Goal: Transaction & Acquisition: Purchase product/service

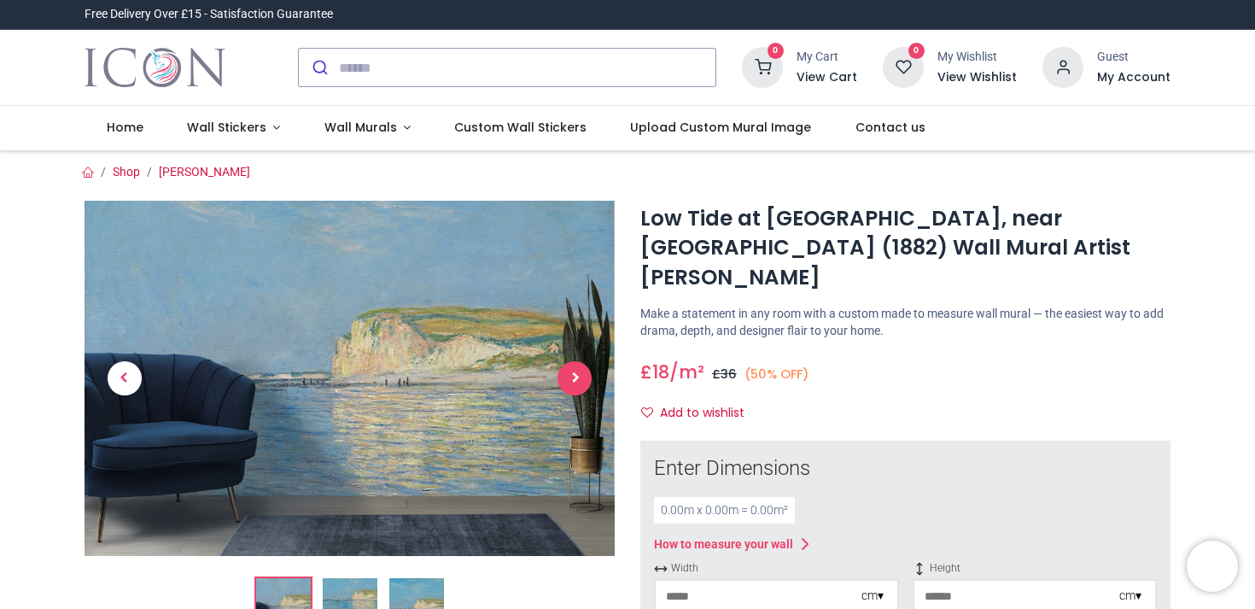
click at [574, 378] on span "Next" at bounding box center [574, 378] width 34 height 34
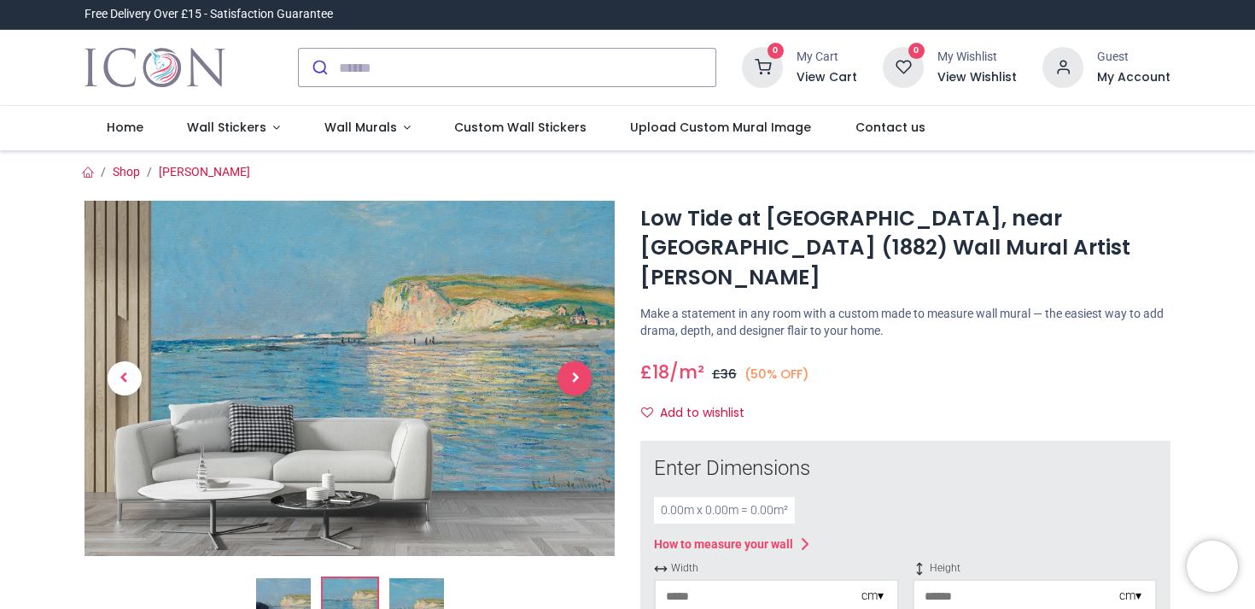
click at [574, 378] on span "Next" at bounding box center [574, 378] width 34 height 34
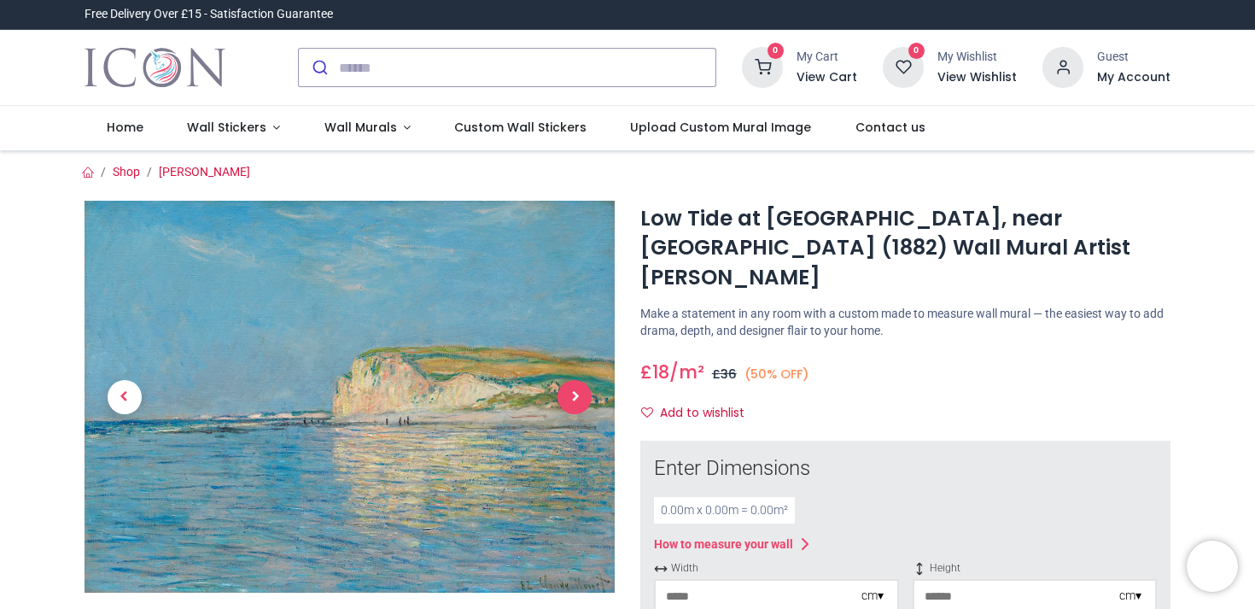
click at [578, 393] on span "Next" at bounding box center [574, 397] width 34 height 34
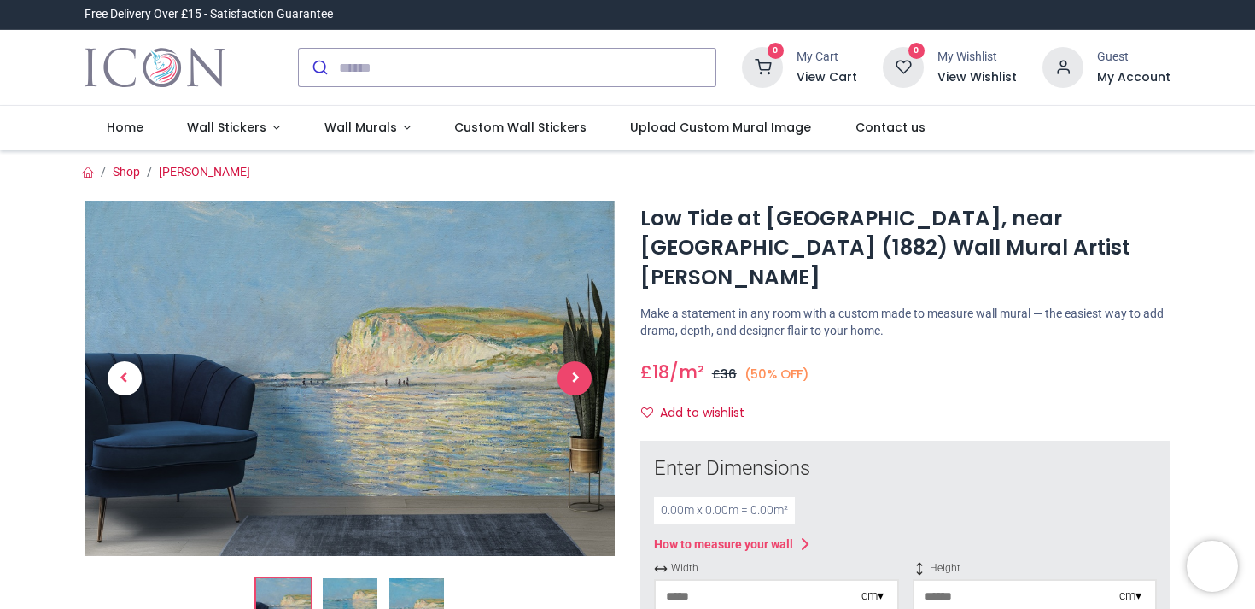
click at [578, 393] on span "Next" at bounding box center [574, 378] width 34 height 34
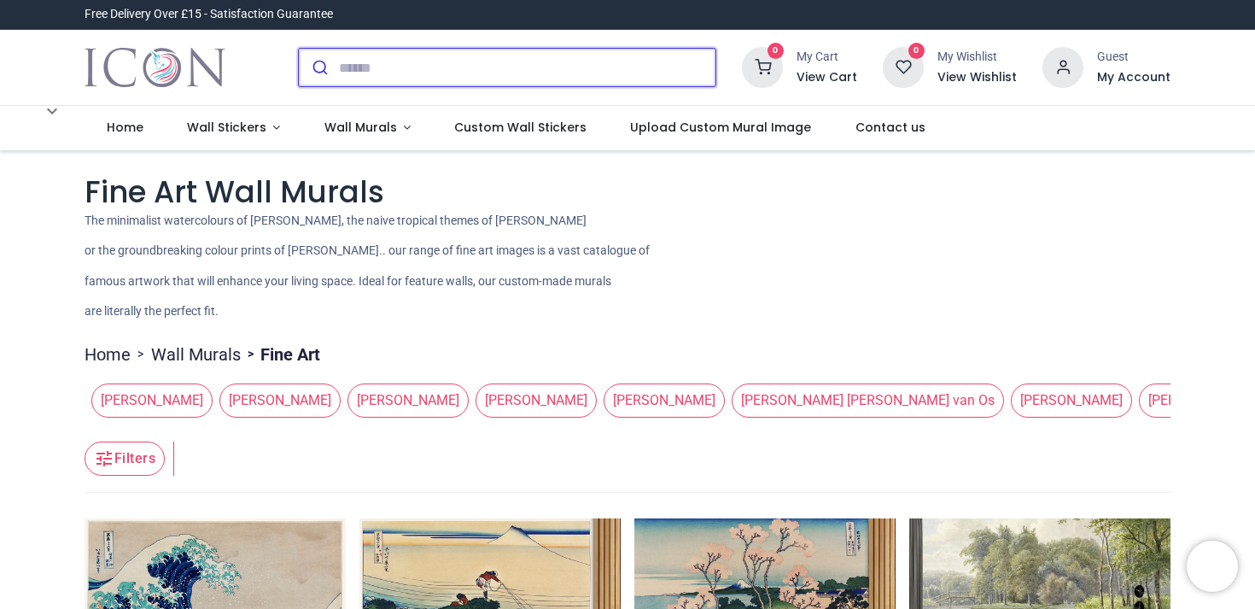
click at [359, 63] on input "search" at bounding box center [527, 68] width 377 height 38
type input "******"
click at [299, 49] on button "submit" at bounding box center [319, 68] width 40 height 38
